Goal: Task Accomplishment & Management: Manage account settings

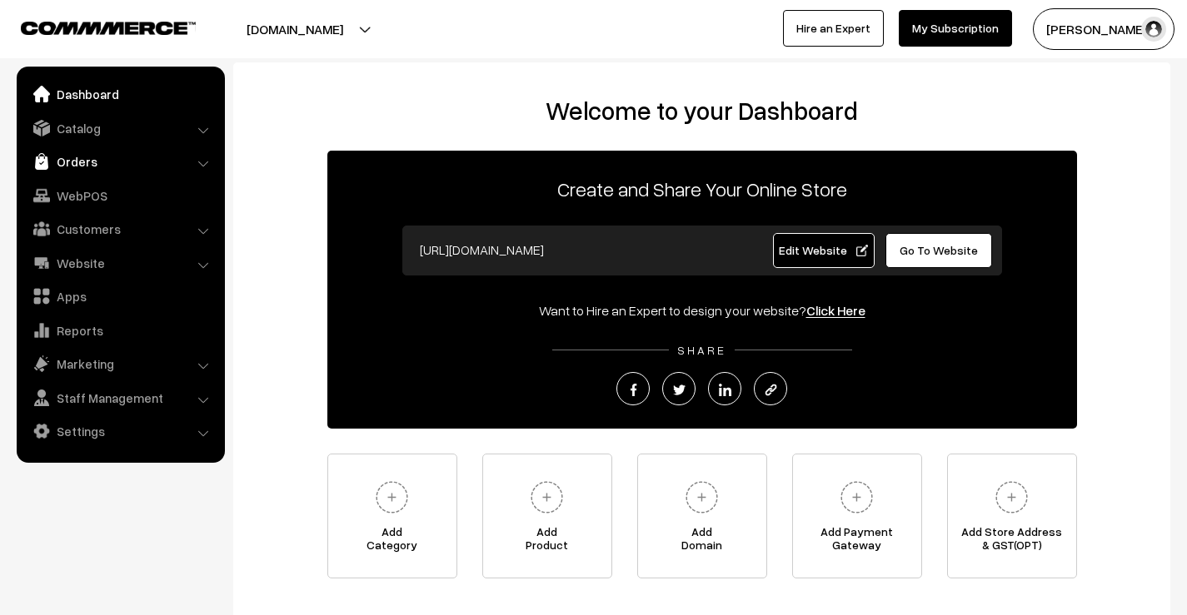
click at [97, 159] on link "Orders" at bounding box center [120, 162] width 198 height 30
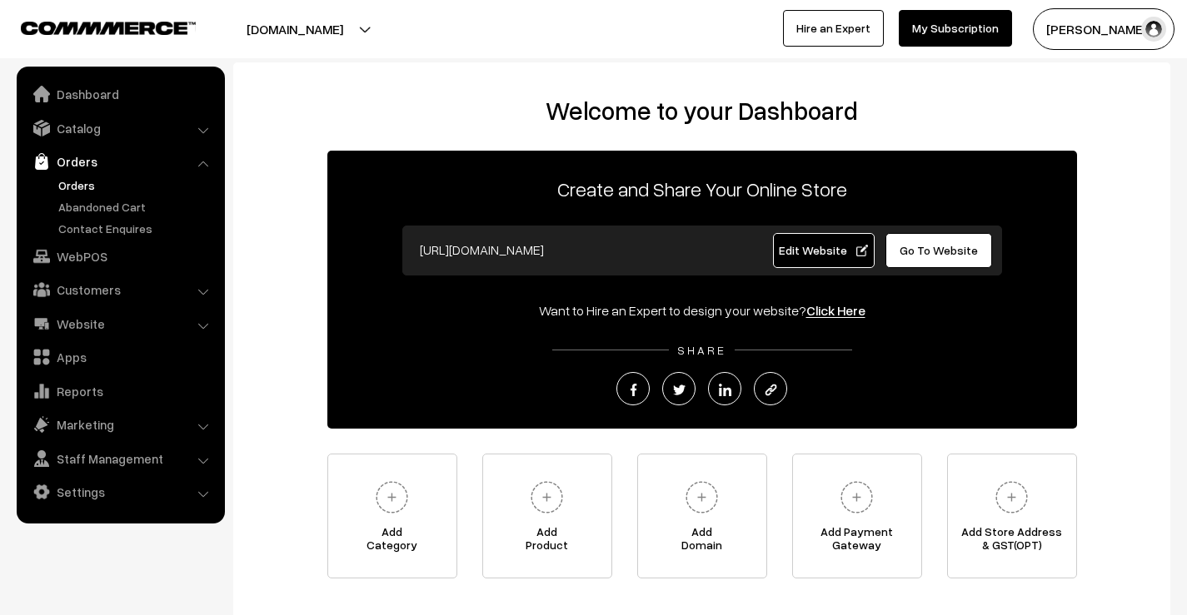
click at [83, 192] on link "Orders" at bounding box center [136, 185] width 165 height 17
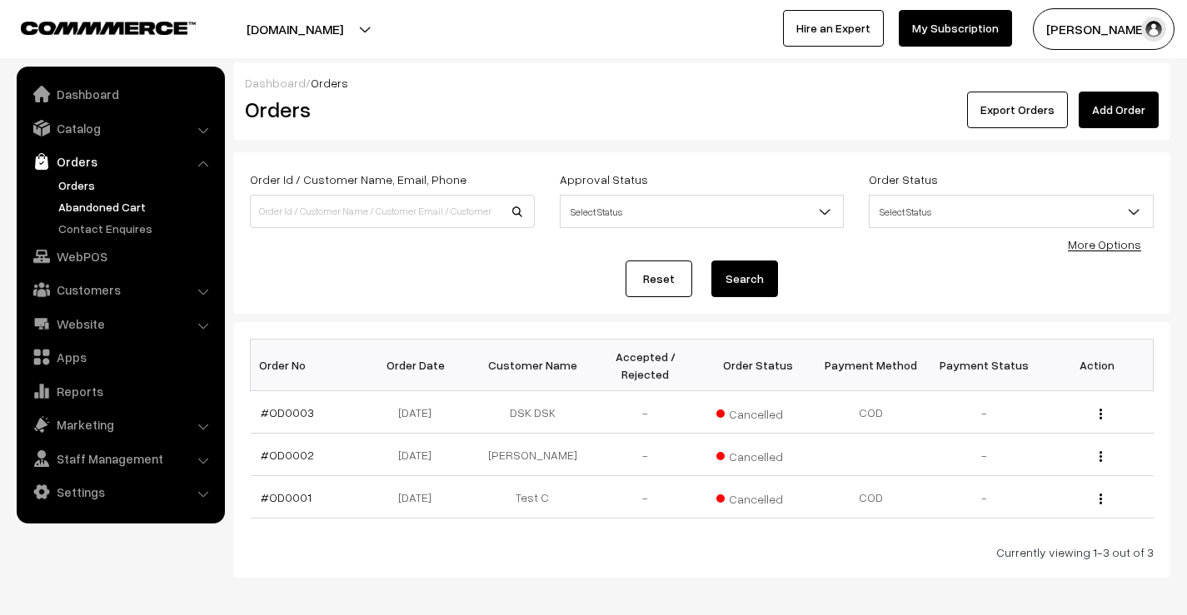
click at [97, 211] on link "Abandoned Cart" at bounding box center [136, 206] width 165 height 17
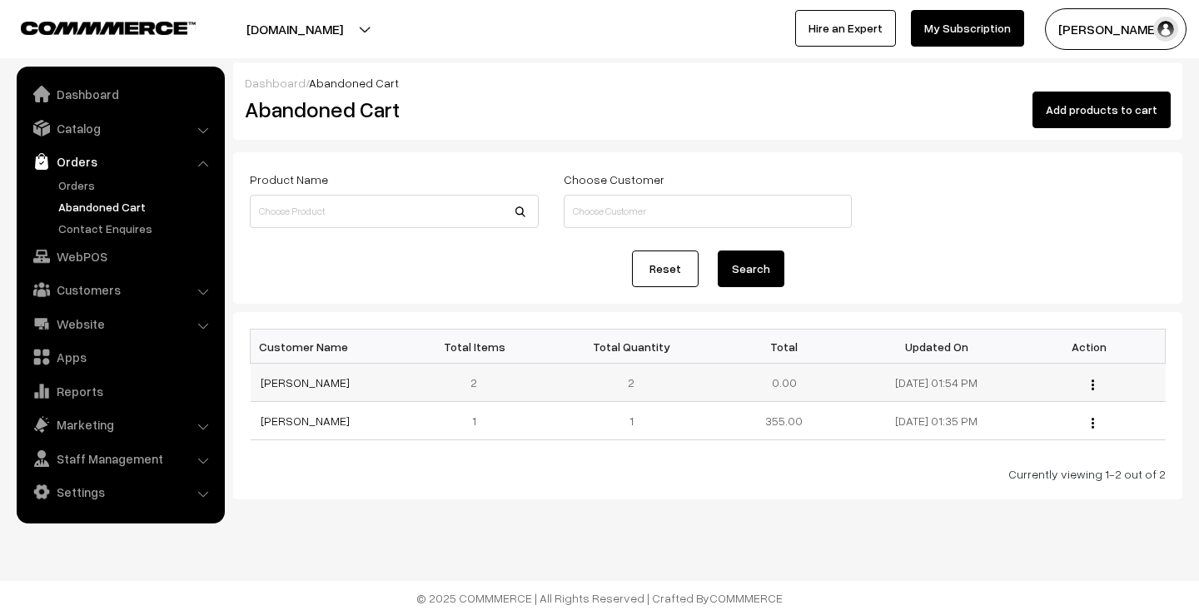
click at [1095, 385] on button "button" at bounding box center [1093, 384] width 4 height 13
click at [1047, 407] on link "View" at bounding box center [1019, 408] width 142 height 37
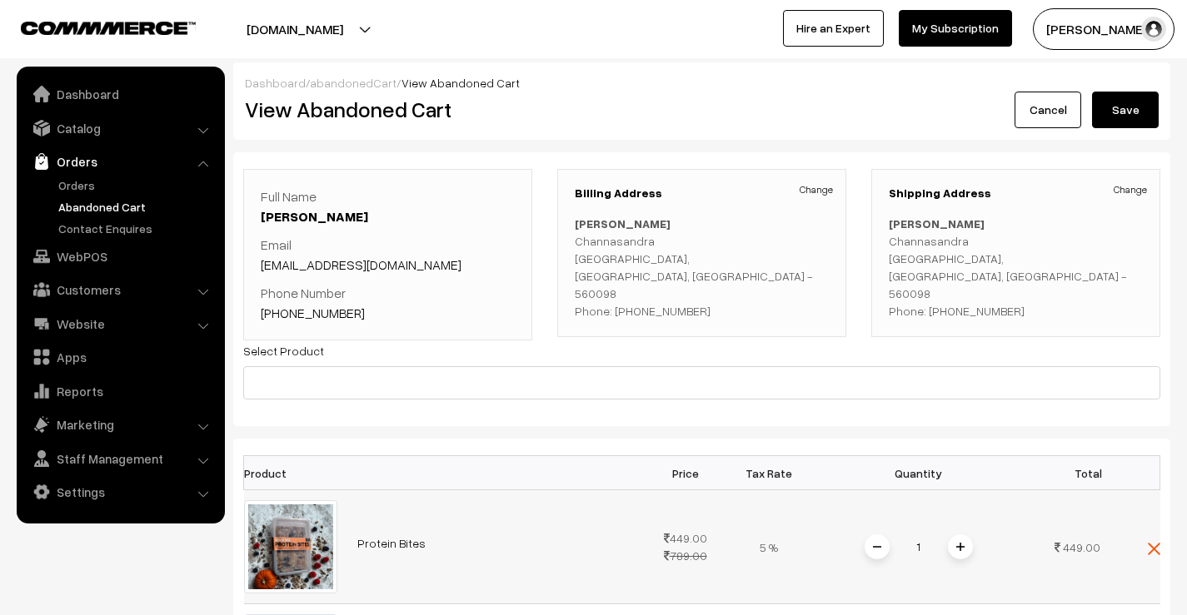
scroll to position [250, 0]
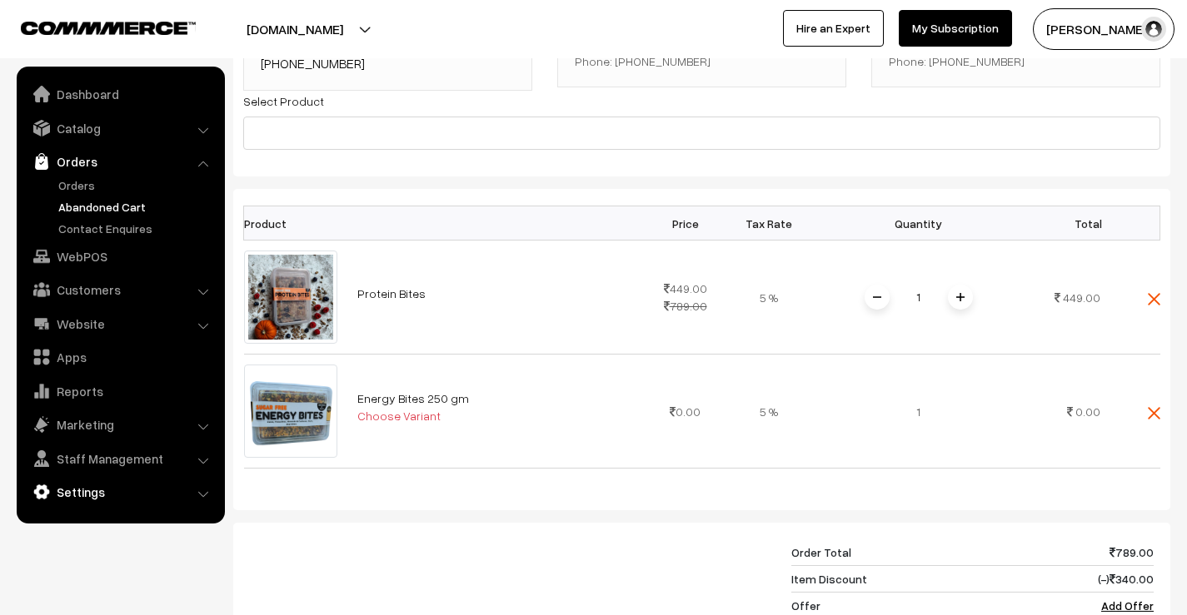
click at [123, 483] on link "Settings" at bounding box center [120, 492] width 198 height 30
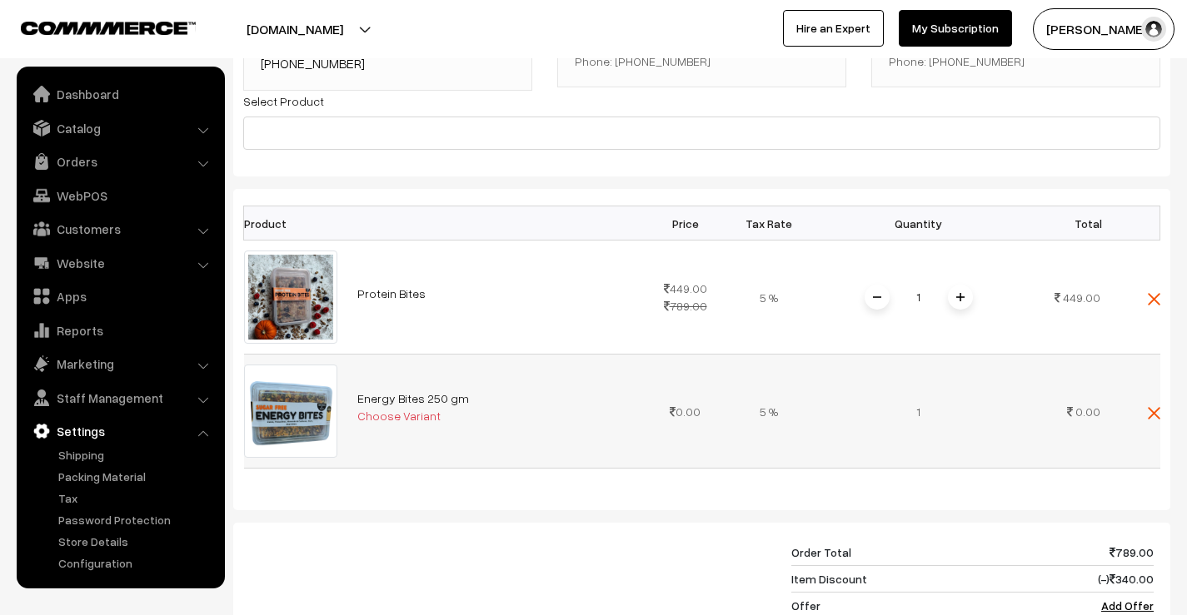
scroll to position [0, 0]
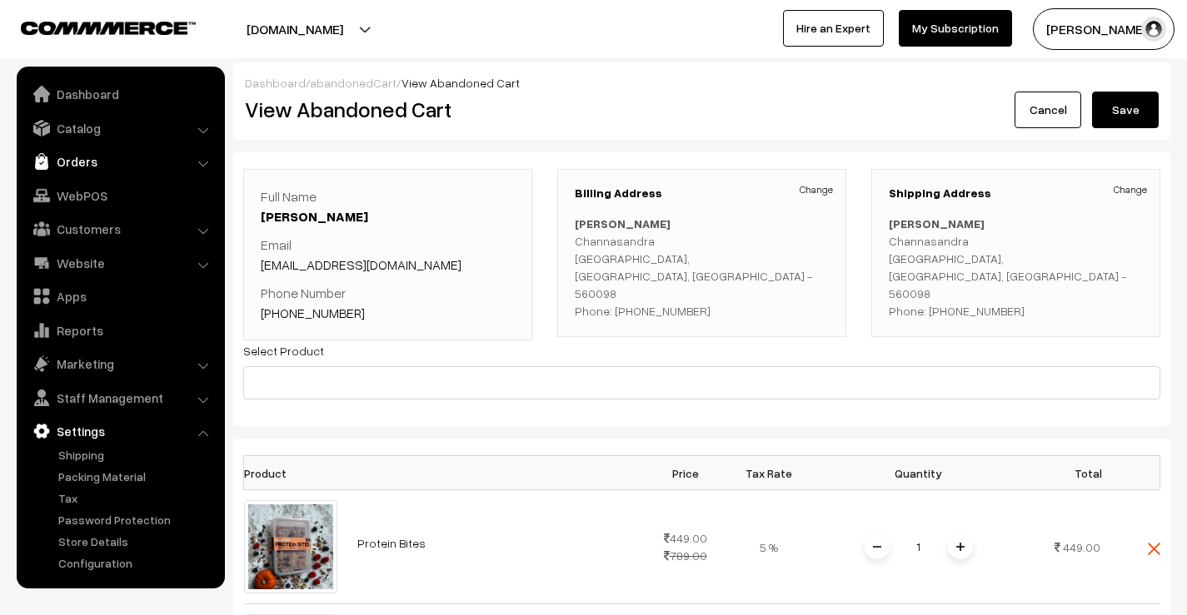
click at [100, 148] on link "Orders" at bounding box center [120, 162] width 198 height 30
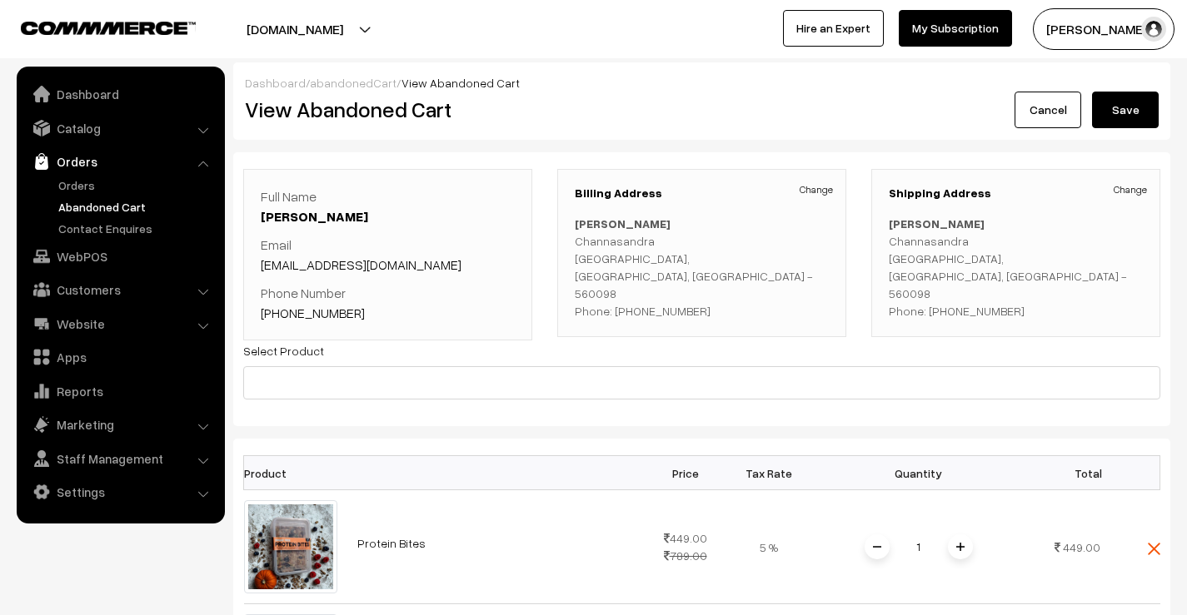
drag, startPoint x: 905, startPoint y: 244, endPoint x: 963, endPoint y: 244, distance: 57.5
click at [962, 244] on div "Shipping Address Change Amit chavan Channasandra Bangalore, Karnataka, India - …" at bounding box center [1015, 253] width 289 height 168
click at [101, 181] on link "Orders" at bounding box center [136, 185] width 165 height 17
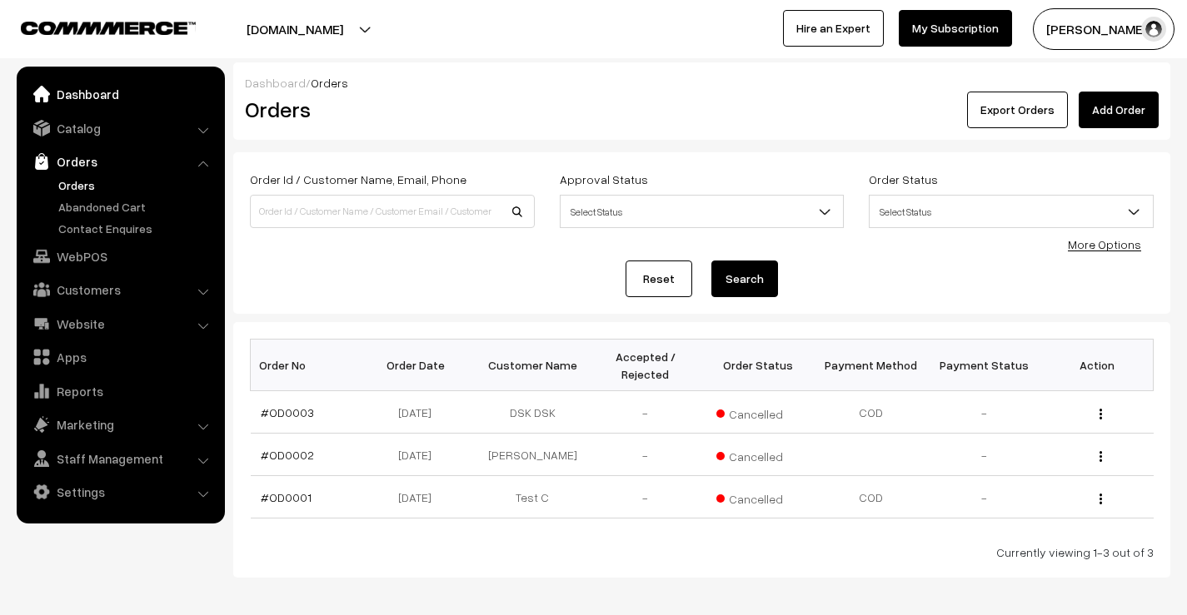
click at [62, 105] on link "Dashboard" at bounding box center [120, 94] width 198 height 30
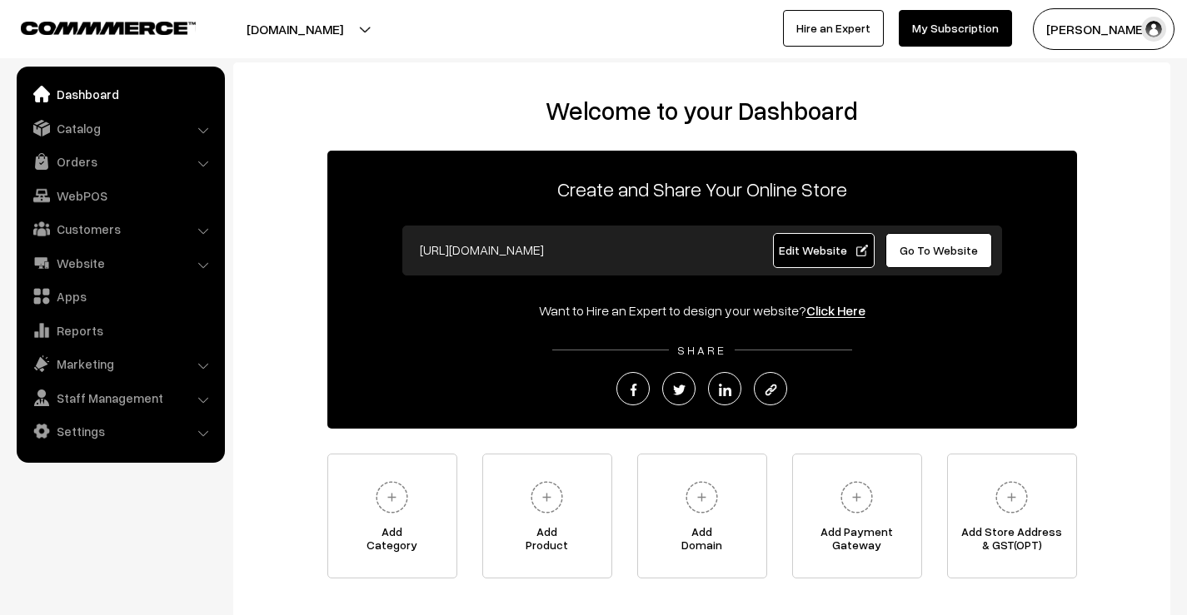
click at [360, 39] on button "[DOMAIN_NAME]" at bounding box center [294, 29] width 213 height 42
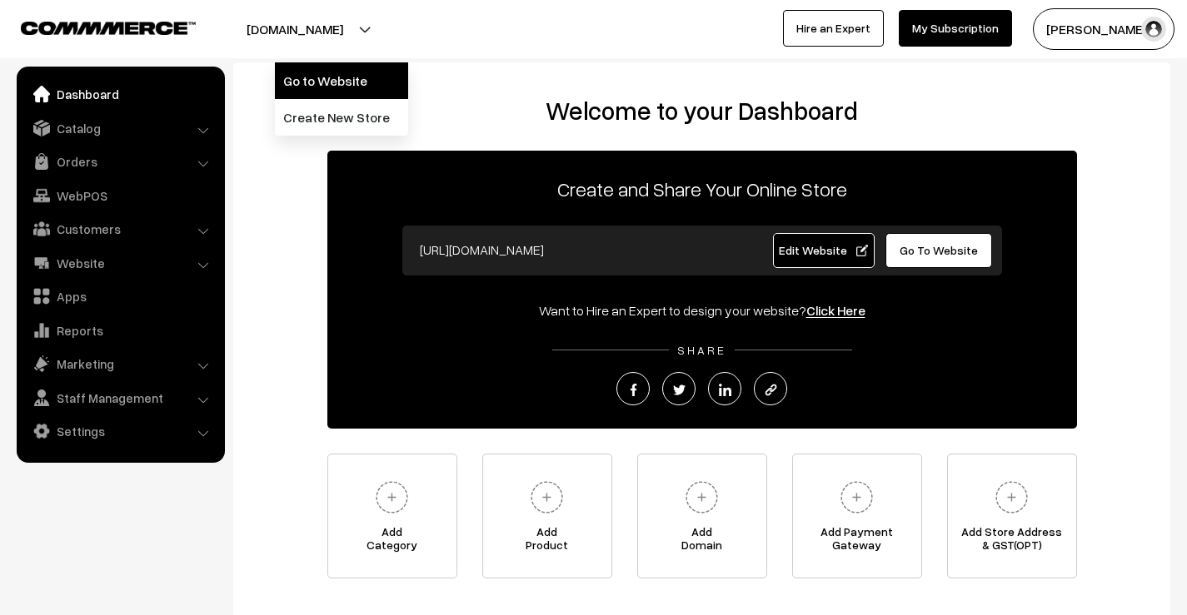
click at [328, 75] on link "Go to Website" at bounding box center [341, 80] width 133 height 37
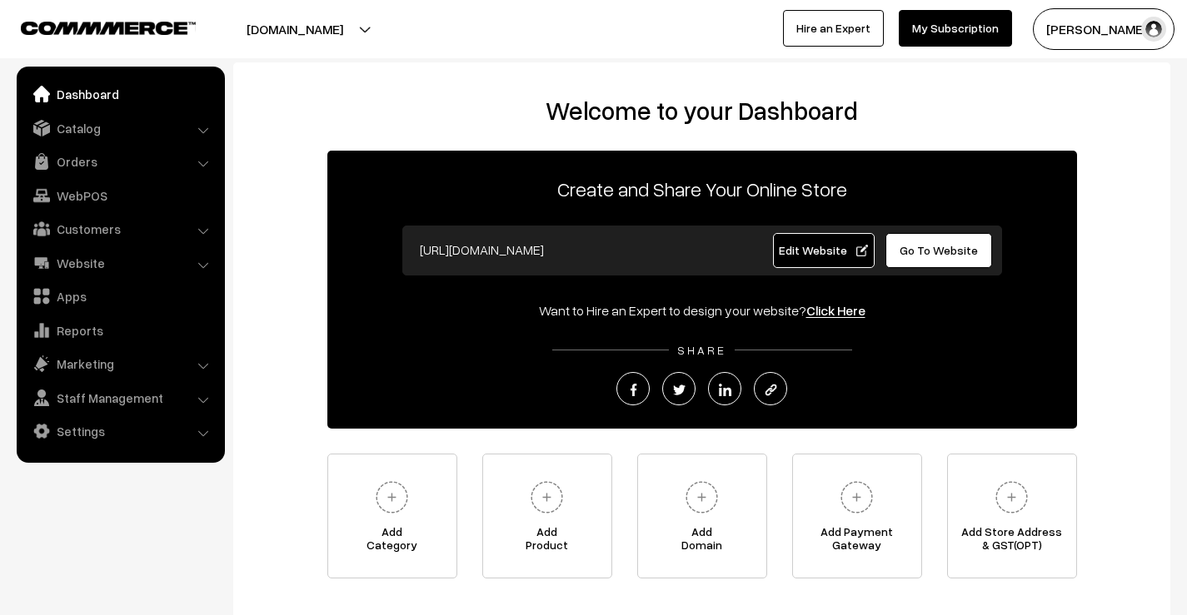
click at [1072, 23] on button "[PERSON_NAME]…" at bounding box center [1104, 29] width 142 height 42
